Goal: Navigation & Orientation: Find specific page/section

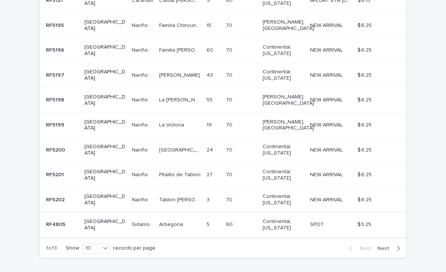
scroll to position [201, 0]
click at [99, 244] on div "10" at bounding box center [92, 248] width 18 height 8
click at [95, 250] on div "30" at bounding box center [96, 246] width 27 height 9
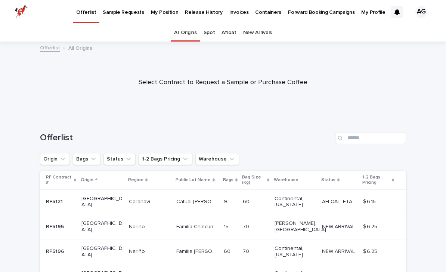
scroll to position [0, 0]
click at [166, 11] on p "My Position" at bounding box center [165, 8] width 28 height 16
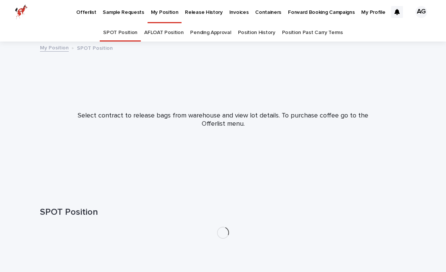
scroll to position [24, 0]
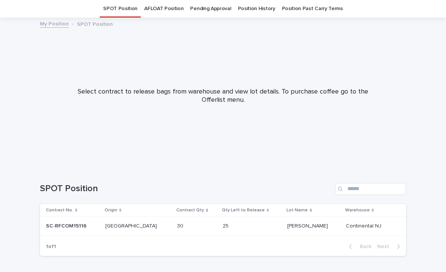
click at [173, 9] on link "AFLOAT Position" at bounding box center [163, 9] width 39 height 18
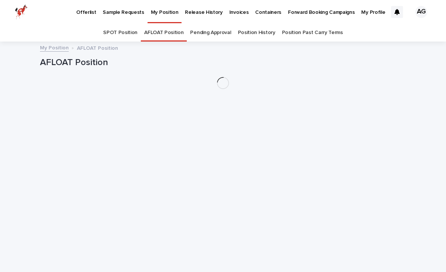
scroll to position [24, 0]
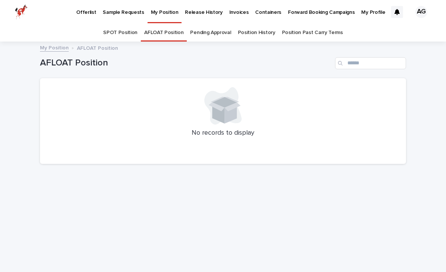
click at [209, 24] on link "Pending Approval" at bounding box center [210, 33] width 41 height 18
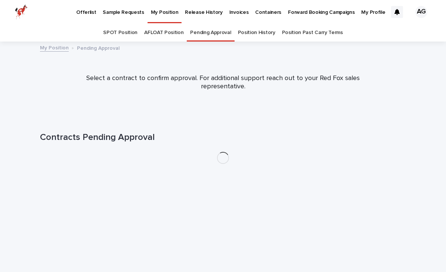
scroll to position [24, 0]
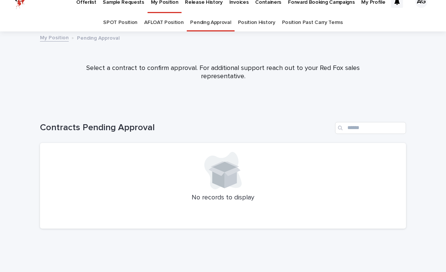
click at [253, 14] on link "Position History" at bounding box center [256, 23] width 37 height 18
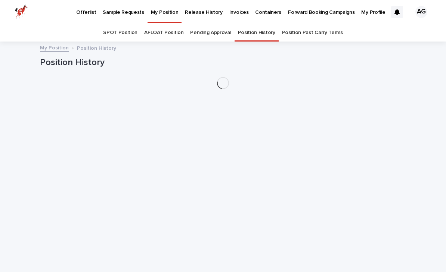
scroll to position [24, 0]
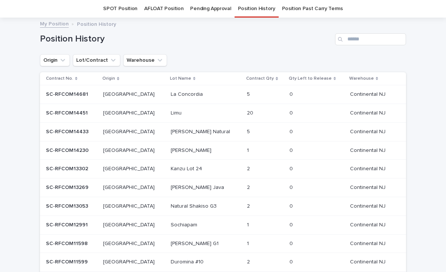
click at [132, 8] on link "SPOT Position" at bounding box center [120, 9] width 34 height 18
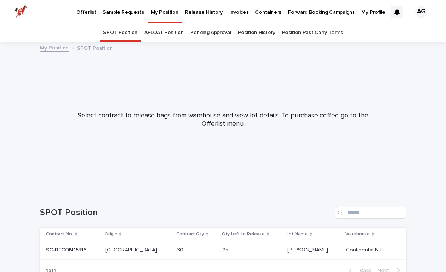
click at [297, 12] on p "Forward Booking Campaigns" at bounding box center [321, 8] width 67 height 16
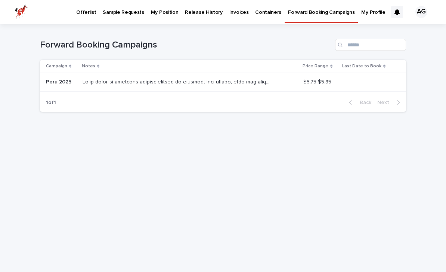
click at [82, 12] on p "Offerlist" at bounding box center [86, 8] width 20 height 16
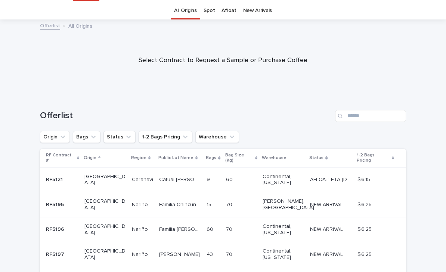
scroll to position [24, 0]
